Goal: Task Accomplishment & Management: Use online tool/utility

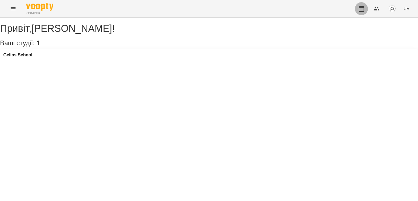
click at [360, 5] on icon "button" at bounding box center [361, 8] width 7 height 7
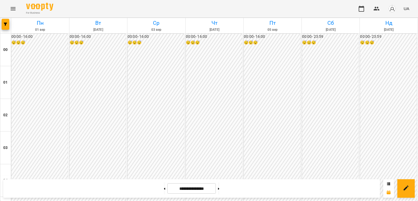
scroll to position [518, 0]
click at [185, 185] on input "**********" at bounding box center [192, 188] width 48 height 11
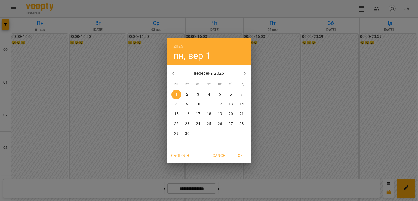
click at [175, 71] on icon "button" at bounding box center [173, 73] width 7 height 7
click at [176, 125] on p "18" at bounding box center [176, 123] width 4 height 5
type input "**********"
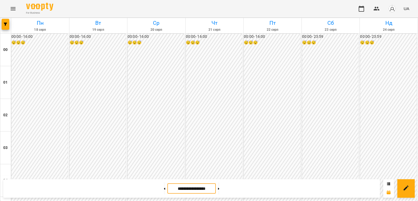
scroll to position [545, 0]
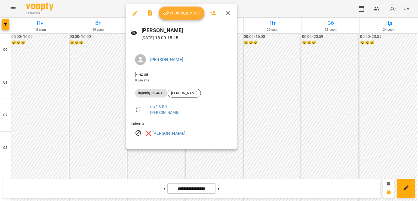
click at [229, 12] on icon "button" at bounding box center [228, 13] width 4 height 4
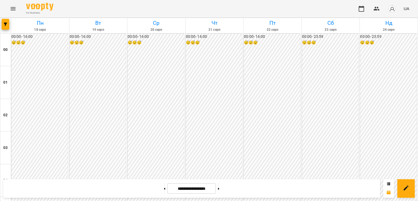
scroll to position [572, 0]
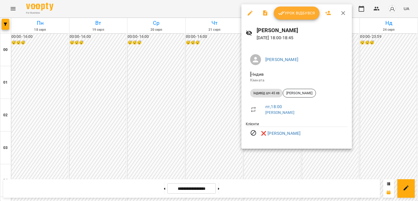
click at [343, 12] on icon "button" at bounding box center [344, 13] width 4 height 4
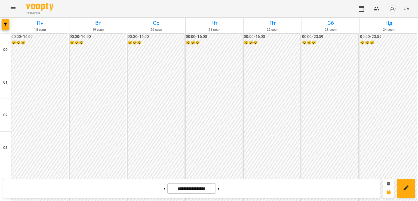
scroll to position [518, 0]
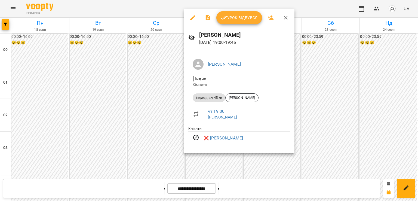
click at [284, 18] on icon "button" at bounding box center [286, 17] width 7 height 7
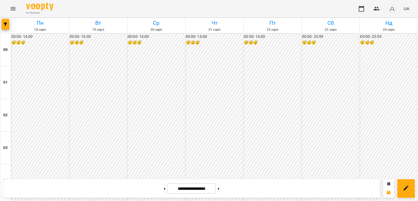
scroll to position [572, 0]
